Goal: Information Seeking & Learning: Learn about a topic

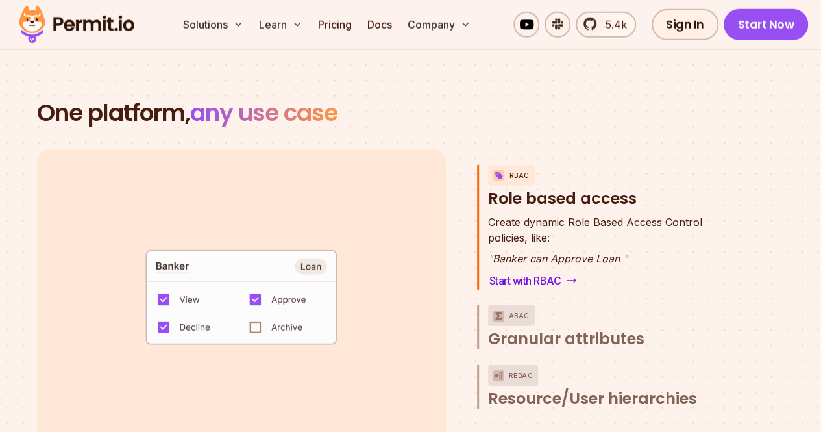
scroll to position [1791, 0]
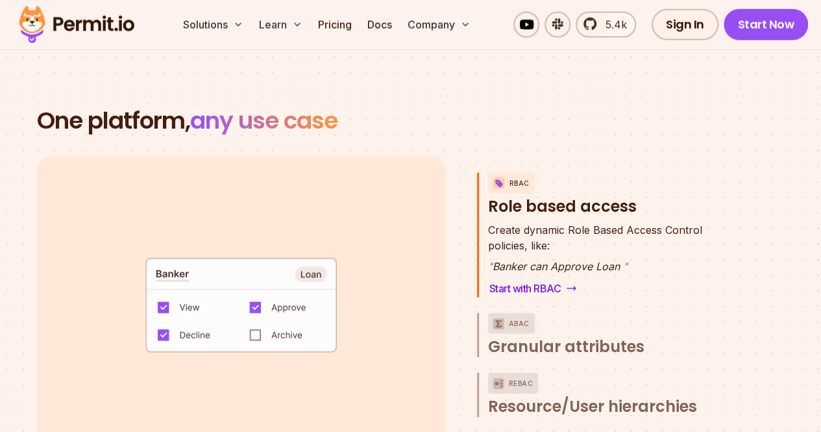
click at [522, 313] on p "ABAC" at bounding box center [519, 323] width 21 height 21
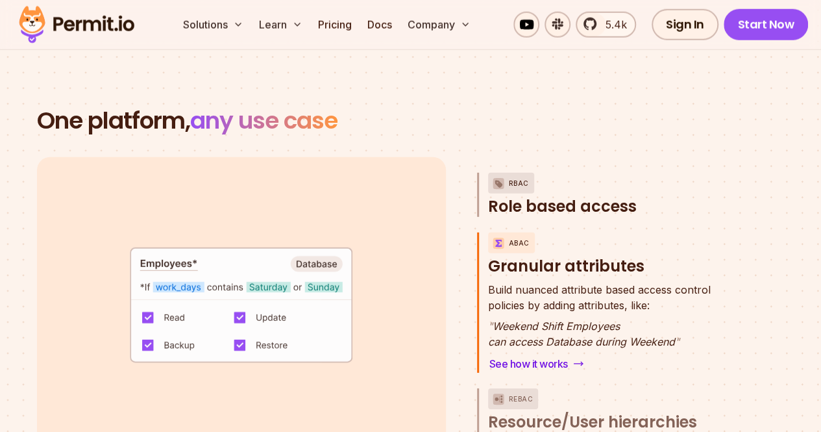
click at [517, 173] on p "RBAC" at bounding box center [519, 183] width 20 height 21
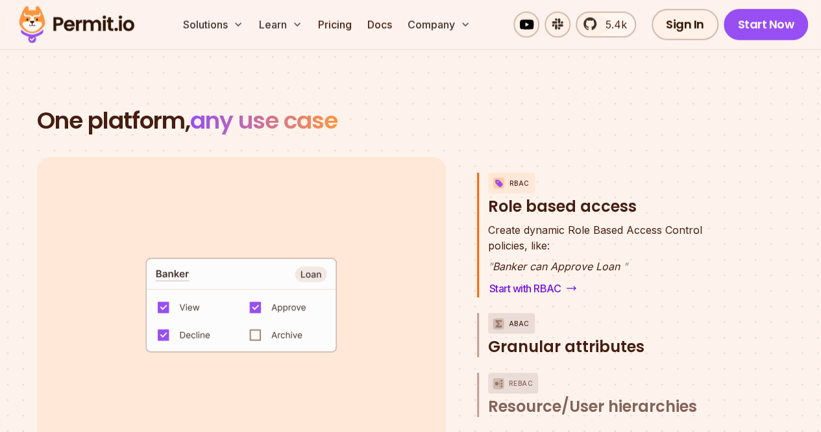
click at [528, 336] on span "Granular attributes" at bounding box center [566, 346] width 156 height 21
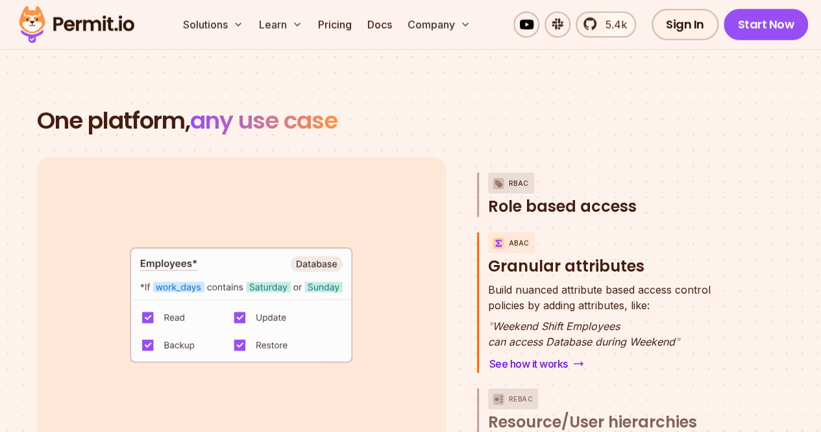
click at [517, 173] on p "RBAC" at bounding box center [519, 183] width 20 height 21
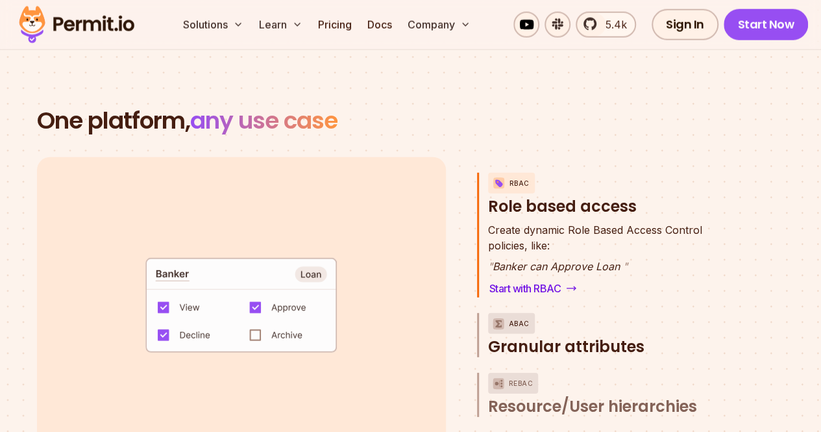
click at [534, 336] on span "Granular attributes" at bounding box center [566, 346] width 156 height 21
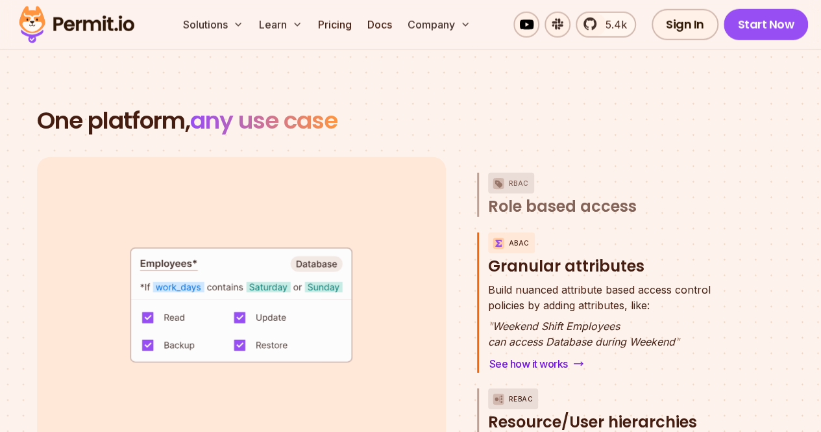
click at [526, 388] on p "ReBAC" at bounding box center [521, 398] width 25 height 21
